Goal: Transaction & Acquisition: Purchase product/service

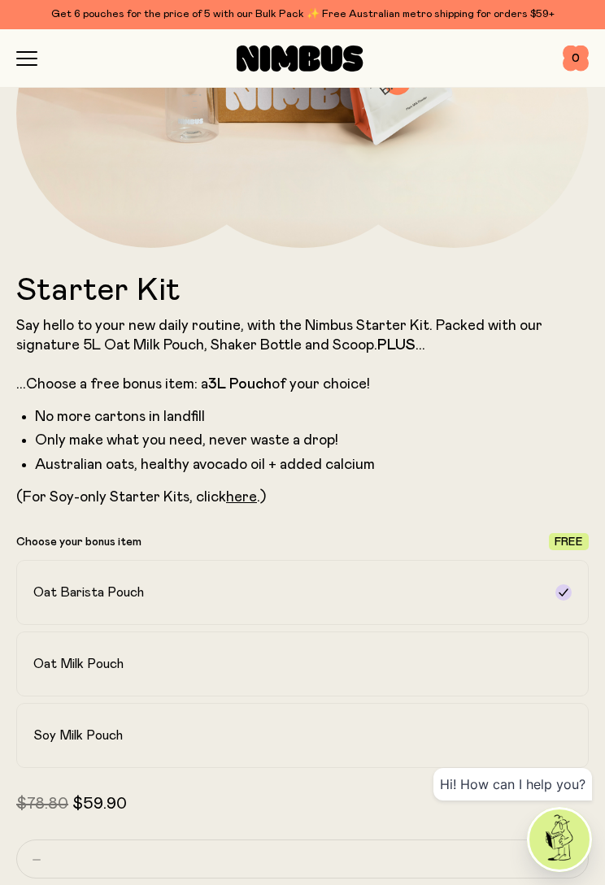
scroll to position [446, 0]
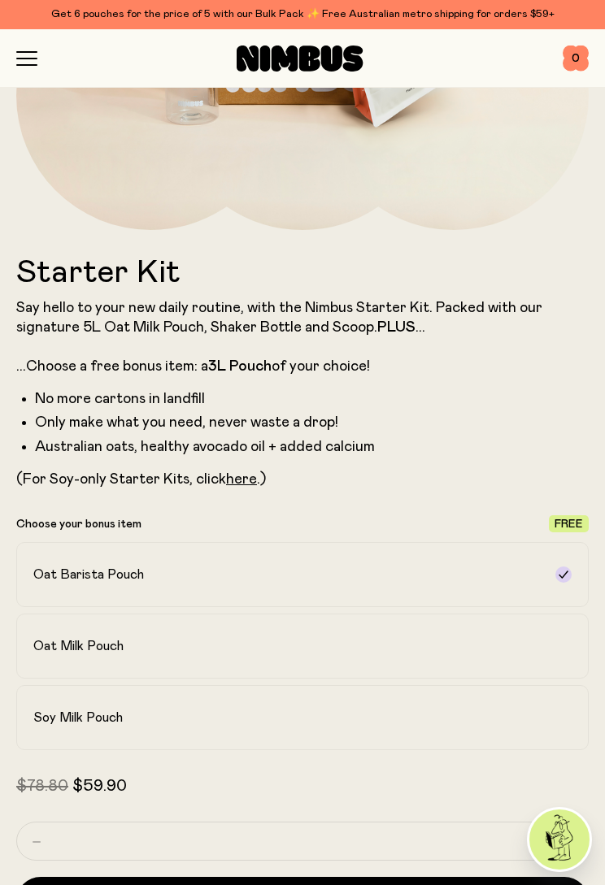
click at [466, 648] on div "Oat Milk Pouch" at bounding box center [287, 646] width 509 height 16
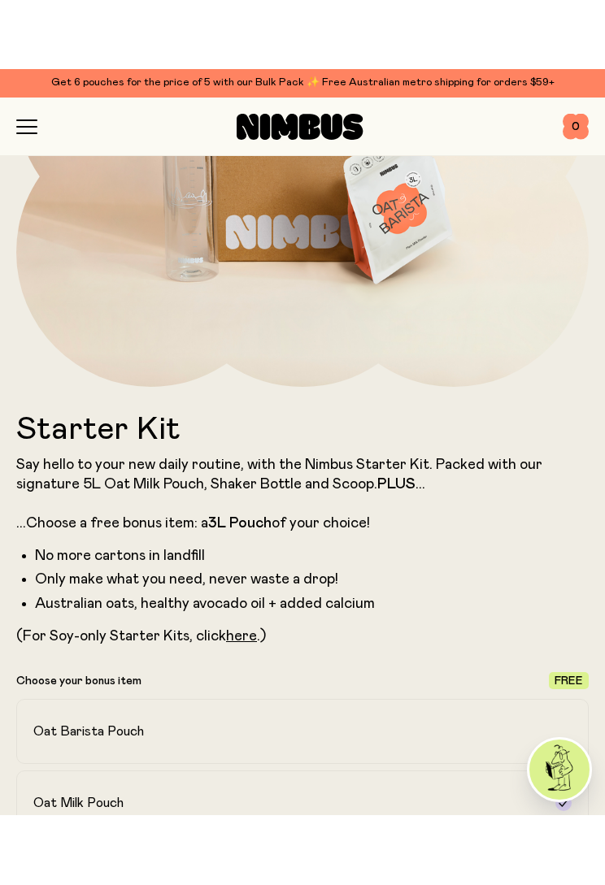
scroll to position [358, 0]
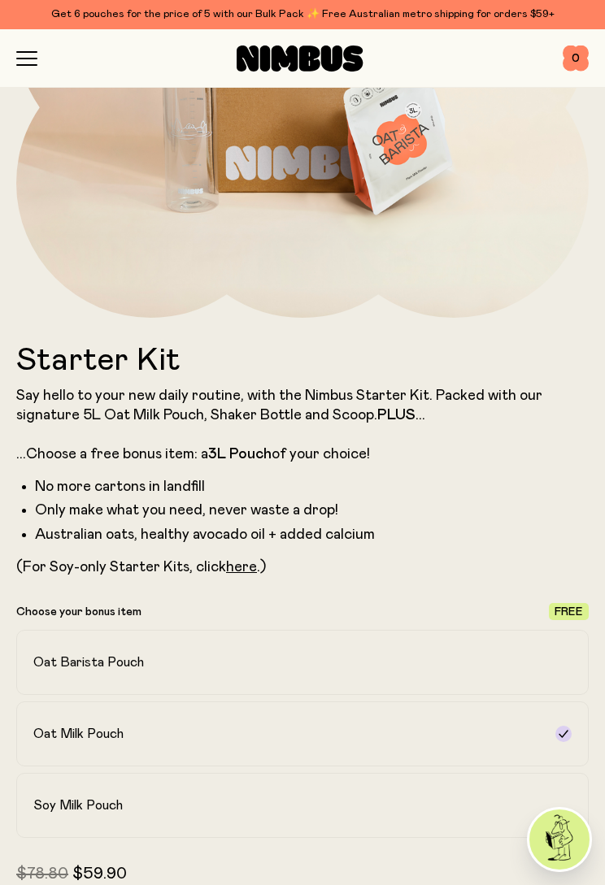
click at [392, 411] on strong "PLUS" at bounding box center [396, 415] width 38 height 15
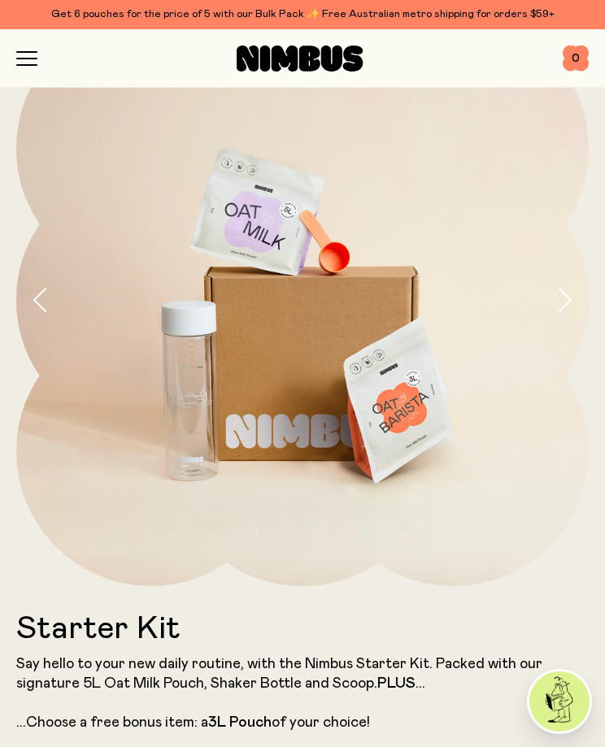
scroll to position [0, 0]
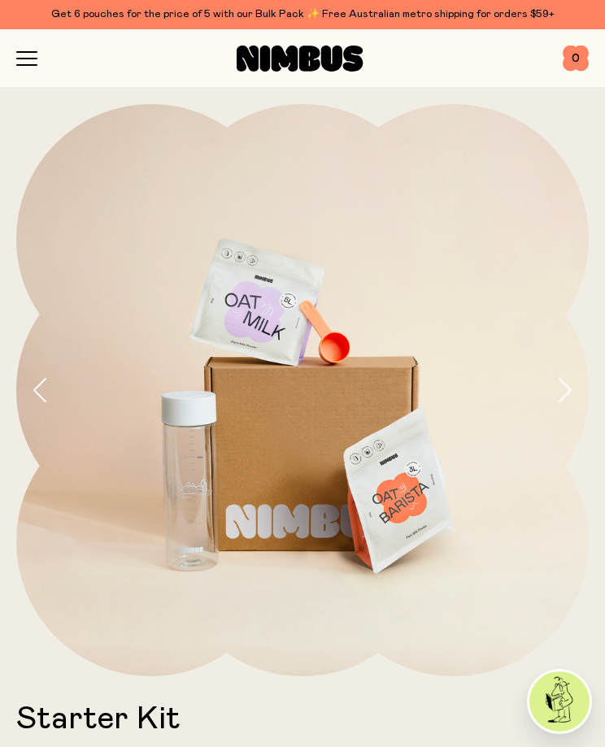
click at [33, 52] on icon "button" at bounding box center [27, 52] width 20 height 0
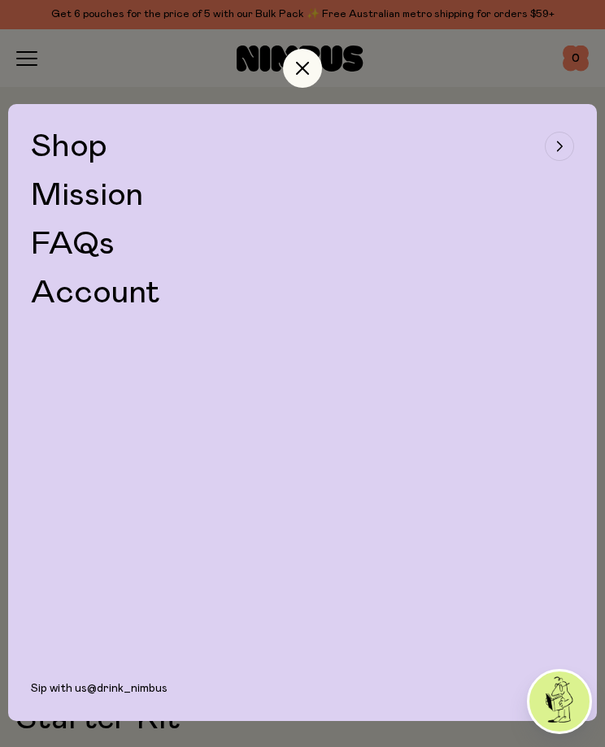
click at [72, 141] on span "Shop" at bounding box center [69, 146] width 76 height 33
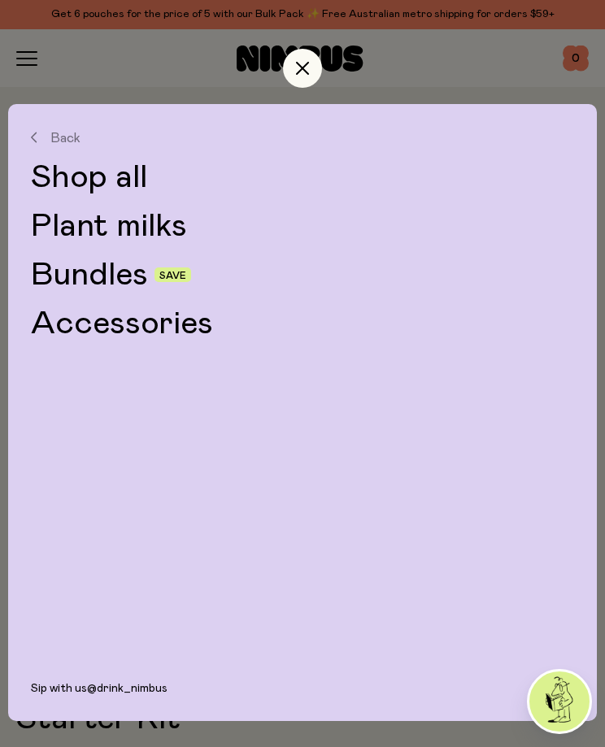
click at [95, 221] on link "Plant milks" at bounding box center [302, 226] width 543 height 33
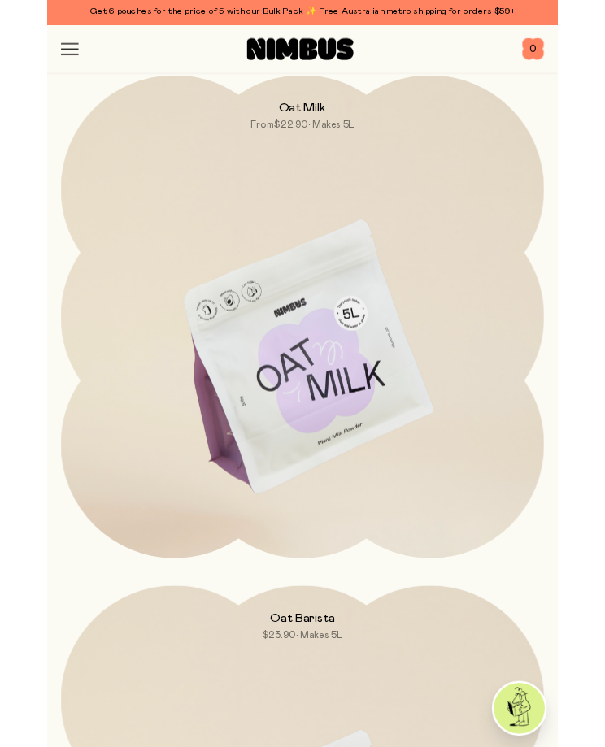
scroll to position [132, 0]
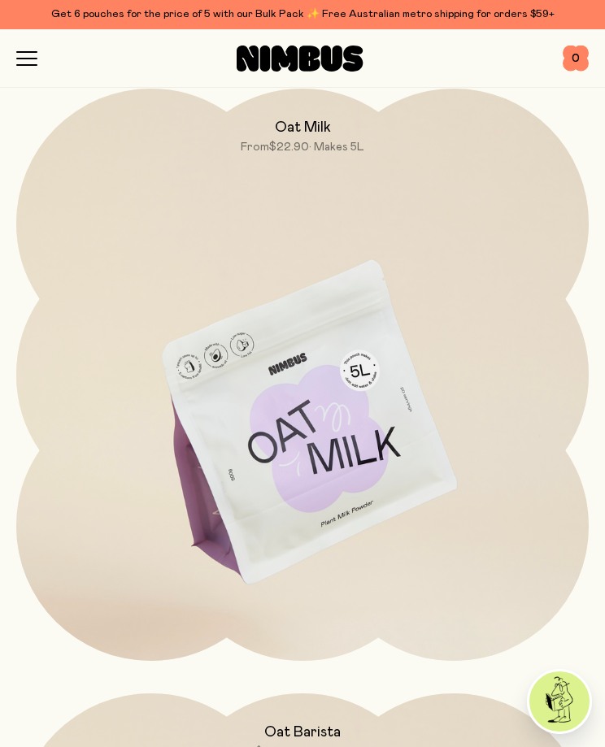
click at [458, 573] on img at bounding box center [302, 425] width 572 height 672
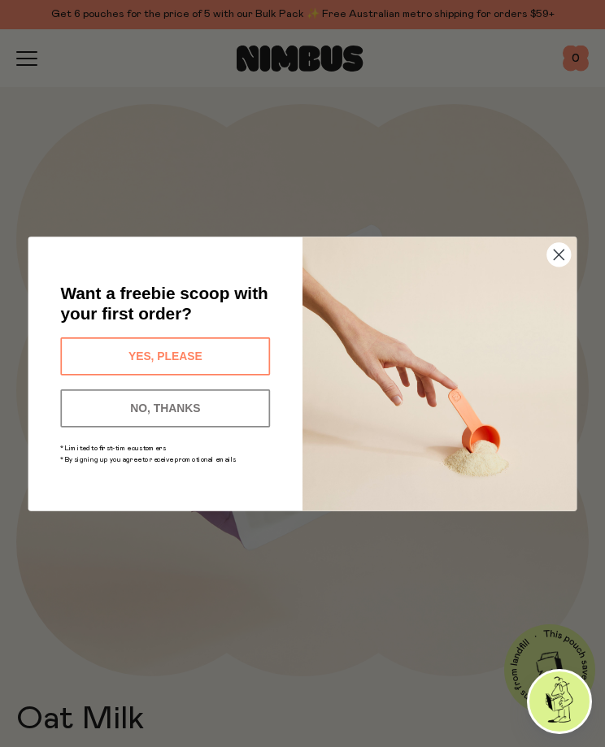
click at [479, 586] on div "Close dialog Want a freebie scoop with your first order? YES, PLEASE NO, THANKS…" at bounding box center [302, 373] width 605 height 747
click at [550, 257] on circle "Close dialog" at bounding box center [559, 254] width 24 height 24
